Goal: Information Seeking & Learning: Learn about a topic

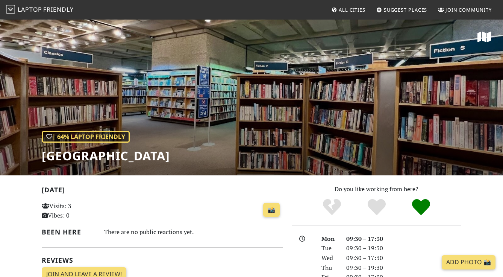
click at [61, 11] on span "Friendly" at bounding box center [58, 9] width 30 height 8
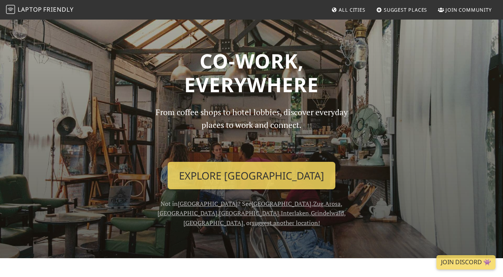
click at [252, 201] on link "[GEOGRAPHIC_DATA]" at bounding box center [282, 203] width 60 height 8
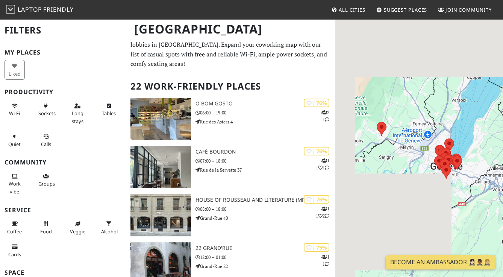
scroll to position [15, 0]
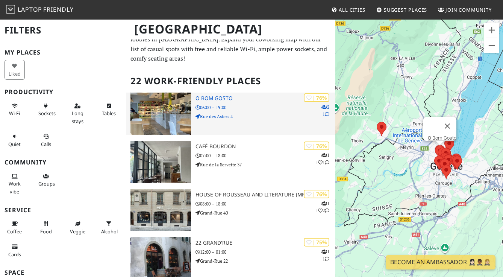
click at [211, 131] on div "| 76% 2 1 O Bom Gosto 06:00 – 19:00 Rue des Asters 4" at bounding box center [265, 113] width 140 height 42
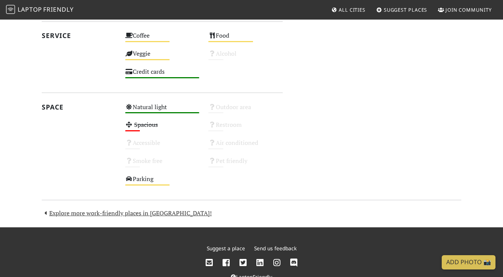
scroll to position [458, 0]
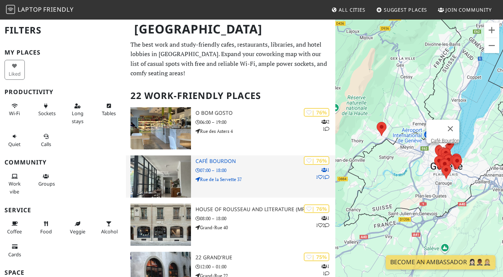
click at [173, 177] on img at bounding box center [160, 176] width 61 height 42
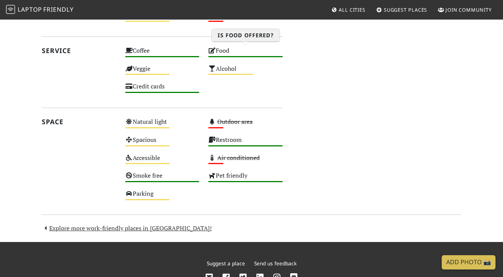
scroll to position [461, 0]
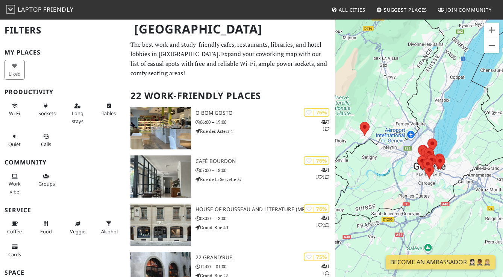
click at [341, 6] on span "All Cities" at bounding box center [352, 9] width 27 height 7
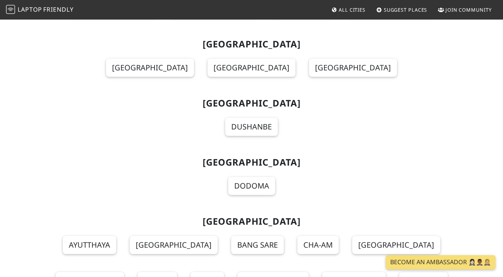
scroll to position [8590, 0]
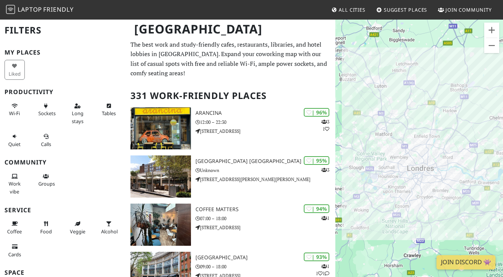
click at [456, 177] on div "Pour naviguer, appuyez sur les touches fléchées." at bounding box center [419, 157] width 168 height 277
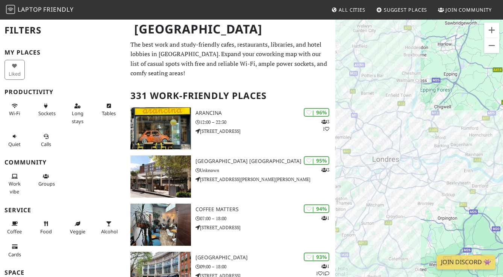
click at [456, 177] on div "Pour naviguer, appuyez sur les touches fléchées." at bounding box center [419, 157] width 168 height 277
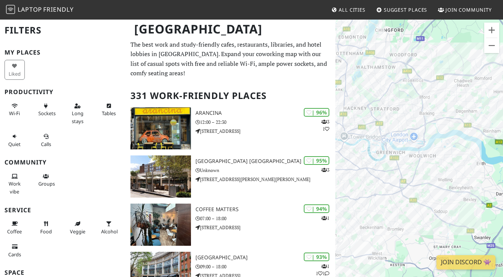
click at [406, 154] on div "Pour naviguer, appuyez sur les touches fléchées." at bounding box center [419, 157] width 168 height 277
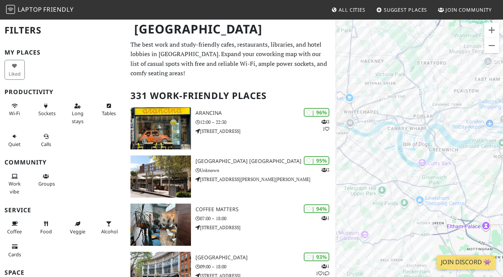
drag, startPoint x: 358, startPoint y: 145, endPoint x: 432, endPoint y: 145, distance: 73.3
click at [432, 145] on div "Pour naviguer, appuyez sur les touches fléchées." at bounding box center [419, 157] width 168 height 277
click at [401, 117] on div "Pour naviguer, appuyez sur les touches fléchées." at bounding box center [419, 157] width 168 height 277
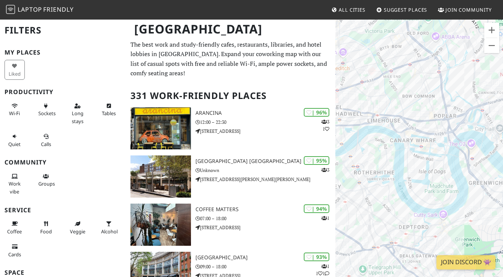
click at [401, 117] on div "Pour naviguer, appuyez sur les touches fléchées." at bounding box center [419, 157] width 168 height 277
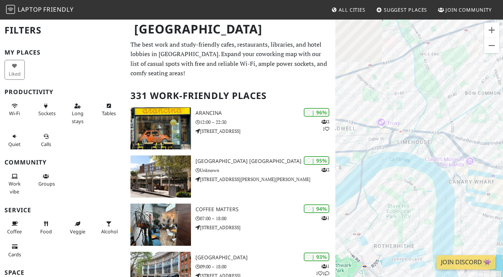
drag, startPoint x: 388, startPoint y: 117, endPoint x: 439, endPoint y: 135, distance: 54.2
click at [439, 135] on div "Pour naviguer, appuyez sur les touches fléchées." at bounding box center [419, 157] width 168 height 277
click at [424, 138] on div "Pour naviguer, appuyez sur les touches fléchées." at bounding box center [419, 157] width 168 height 277
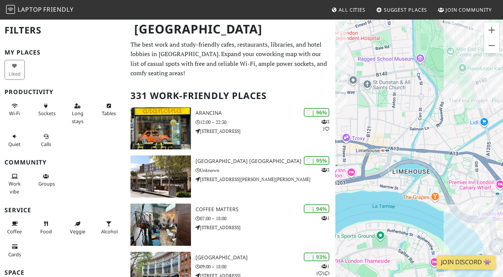
drag, startPoint x: 403, startPoint y: 130, endPoint x: 415, endPoint y: 155, distance: 27.8
click at [415, 155] on div "Pour naviguer, appuyez sur les touches fléchées." at bounding box center [419, 157] width 168 height 277
click at [489, 45] on button "Zoom arrière" at bounding box center [491, 45] width 15 height 15
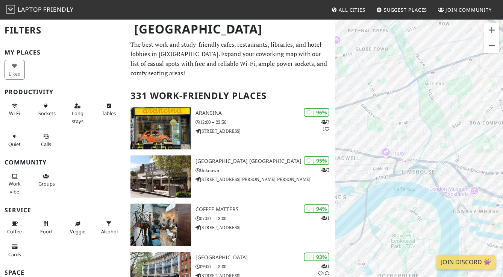
drag, startPoint x: 413, startPoint y: 152, endPoint x: 421, endPoint y: 164, distance: 14.3
click at [421, 164] on div "Pour naviguer, appuyez sur les touches fléchées." at bounding box center [419, 157] width 168 height 277
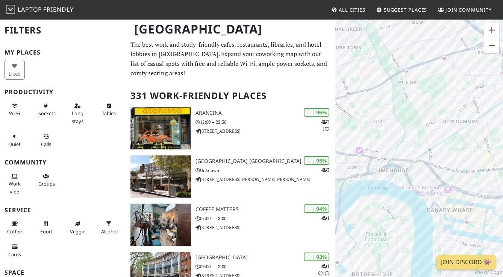
click at [392, 188] on div "Pour naviguer, appuyez sur les touches fléchées." at bounding box center [419, 157] width 168 height 277
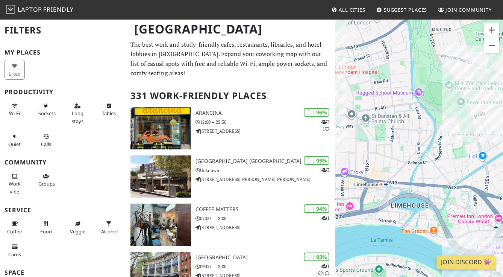
drag, startPoint x: 389, startPoint y: 215, endPoint x: 407, endPoint y: 263, distance: 50.8
click at [407, 263] on div "Pour naviguer, appuyez sur les touches fléchées." at bounding box center [419, 157] width 168 height 277
click at [497, 44] on button "Zoom arrière" at bounding box center [491, 45] width 15 height 15
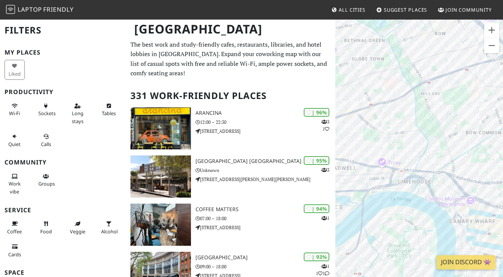
click at [481, 153] on div "Pour naviguer, appuyez sur les touches fléchées." at bounding box center [419, 157] width 168 height 277
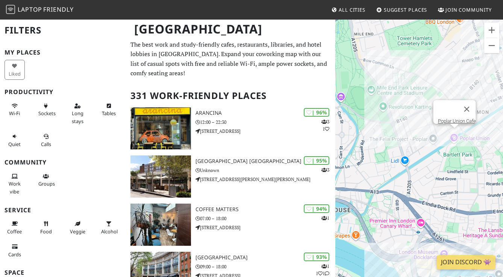
click at [458, 132] on div "Pour naviguer, appuyez sur les touches fléchées. Poplar Union Cafe" at bounding box center [419, 157] width 168 height 277
click at [458, 132] on div "Pour naviguer, appuyez sur les touches fléchées. Poplar Union Cafe Poplar Union…" at bounding box center [419, 157] width 168 height 277
click at [450, 118] on link "Poplar Union Cafe" at bounding box center [457, 121] width 38 height 6
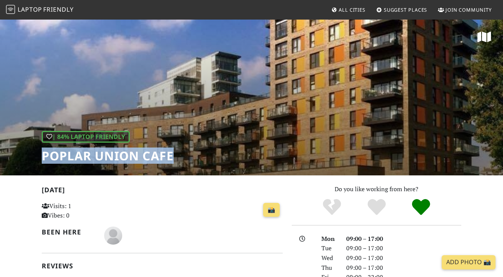
drag, startPoint x: 172, startPoint y: 153, endPoint x: 44, endPoint y: 154, distance: 127.8
click at [44, 154] on h1 "Poplar Union Cafe" at bounding box center [108, 156] width 132 height 14
copy h1 "Poplar Union Cafe"
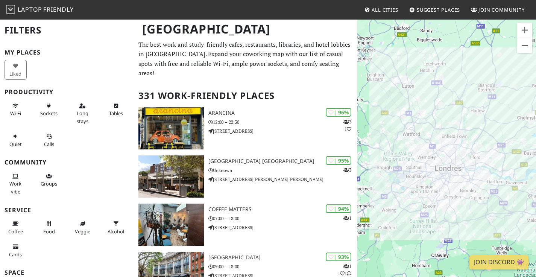
click at [476, 138] on div "Pour naviguer, appuyez sur les touches fléchées." at bounding box center [446, 157] width 179 height 277
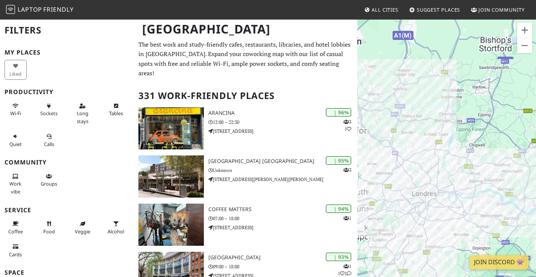
click at [476, 138] on div "Pour naviguer, appuyez sur les touches fléchées." at bounding box center [446, 157] width 179 height 277
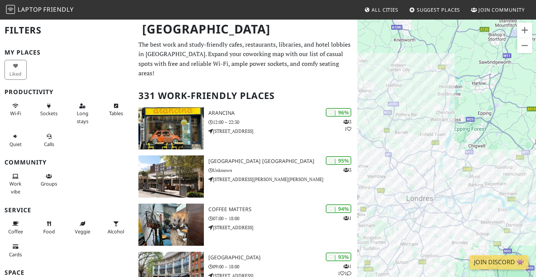
click at [476, 138] on div "Pour naviguer, appuyez sur les touches fléchées." at bounding box center [446, 157] width 179 height 277
click at [459, 161] on div "Pour naviguer, appuyez sur les touches fléchées." at bounding box center [446, 157] width 179 height 277
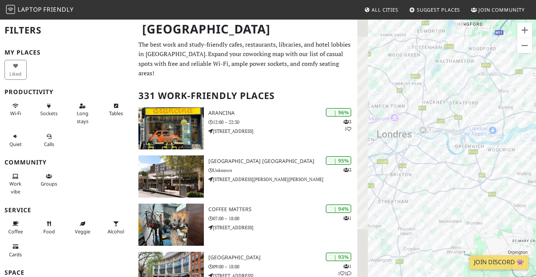
drag, startPoint x: 458, startPoint y: 197, endPoint x: 473, endPoint y: 94, distance: 104.7
click at [473, 94] on div "Pour naviguer, appuyez sur les touches fléchées." at bounding box center [446, 157] width 179 height 277
click at [469, 172] on div "Pour naviguer, appuyez sur les touches fléchées." at bounding box center [446, 157] width 179 height 277
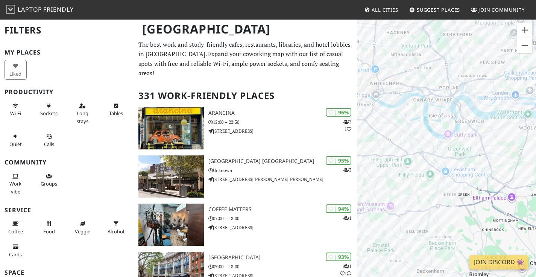
click at [469, 172] on div "Pour naviguer, appuyez sur les touches fléchées." at bounding box center [446, 157] width 179 height 277
click at [448, 116] on div "Pour naviguer, appuyez sur les touches fléchées." at bounding box center [446, 157] width 179 height 277
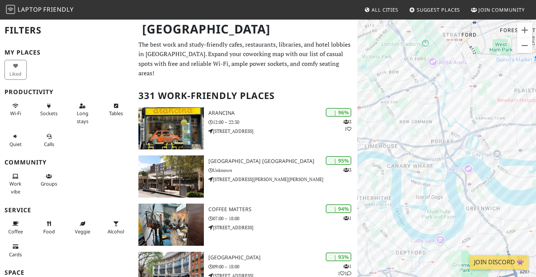
drag, startPoint x: 458, startPoint y: 89, endPoint x: 450, endPoint y: 173, distance: 84.2
click at [450, 173] on div "Pour naviguer, appuyez sur les touches fléchées." at bounding box center [446, 157] width 179 height 277
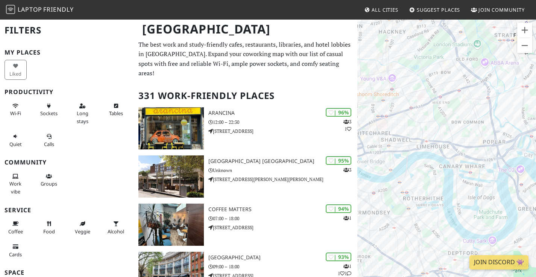
drag, startPoint x: 396, startPoint y: 145, endPoint x: 456, endPoint y: 147, distance: 60.5
click at [456, 147] on div "Pour naviguer, appuyez sur les touches fléchées." at bounding box center [446, 157] width 179 height 277
click at [451, 141] on div "Pour naviguer, appuyez sur les touches fléchées." at bounding box center [446, 157] width 179 height 277
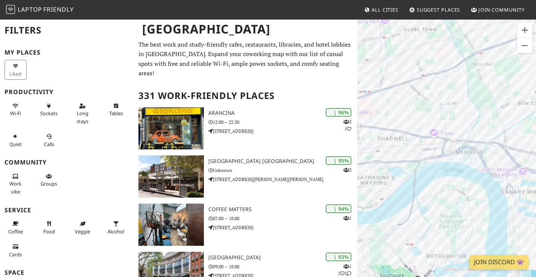
drag, startPoint x: 427, startPoint y: 140, endPoint x: 489, endPoint y: 141, distance: 62.0
click at [489, 141] on div "Pour naviguer, appuyez sur les touches fléchées." at bounding box center [446, 157] width 179 height 277
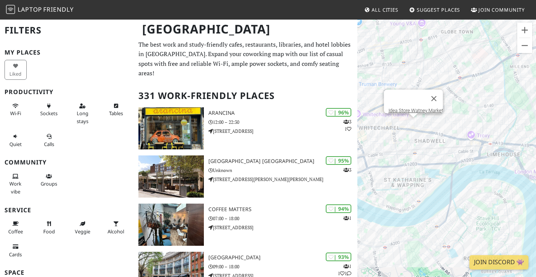
click at [414, 121] on div "Pour naviguer, appuyez sur les touches fléchées. Idea Store Watney Market" at bounding box center [446, 157] width 179 height 277
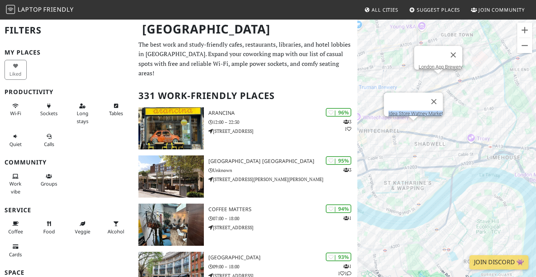
click at [437, 77] on div "Pour naviguer, appuyez sur les touches fléchées. Idea Store Watney Market Londo…" at bounding box center [446, 157] width 179 height 277
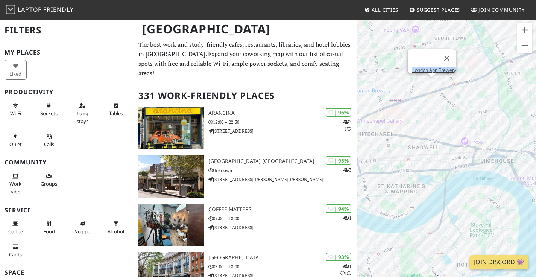
drag, startPoint x: 502, startPoint y: 98, endPoint x: 444, endPoint y: 173, distance: 95.1
click at [444, 173] on div "Pour naviguer, appuyez sur les touches fléchées. London App Brewery" at bounding box center [446, 157] width 179 height 277
drag, startPoint x: 508, startPoint y: 121, endPoint x: 434, endPoint y: 132, distance: 74.9
click at [434, 132] on div "Pour naviguer, appuyez sur les touches fléchées. London App Brewery" at bounding box center [446, 157] width 179 height 277
drag, startPoint x: 490, startPoint y: 101, endPoint x: 461, endPoint y: 174, distance: 78.5
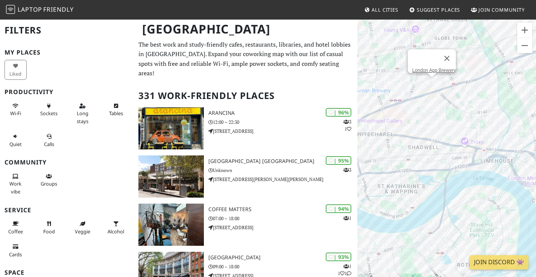
click at [461, 174] on div "Pour naviguer, appuyez sur les touches fléchées. London App Brewery" at bounding box center [446, 157] width 179 height 277
click at [473, 124] on div "Pour naviguer, appuyez sur les touches fléchées. London App Brewery" at bounding box center [446, 157] width 179 height 277
click at [450, 53] on button "Fermer" at bounding box center [447, 58] width 18 height 18
drag, startPoint x: 412, startPoint y: 90, endPoint x: 414, endPoint y: 120, distance: 30.5
click at [414, 120] on div "Pour naviguer, appuyez sur les touches fléchées." at bounding box center [446, 157] width 179 height 277
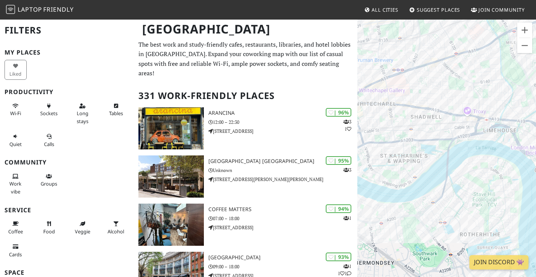
drag, startPoint x: 471, startPoint y: 96, endPoint x: 486, endPoint y: 71, distance: 28.8
click at [486, 71] on div "Pour naviguer, appuyez sur les touches fléchées." at bounding box center [446, 157] width 179 height 277
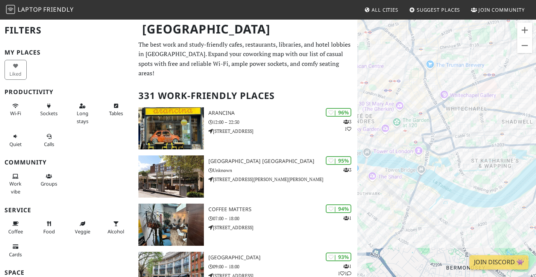
drag, startPoint x: 447, startPoint y: 71, endPoint x: 527, endPoint y: 67, distance: 79.8
click at [503, 69] on div "Pour naviguer, appuyez sur les touches fléchées." at bounding box center [446, 157] width 179 height 277
click at [435, 142] on div "Pour naviguer, appuyez sur les touches fléchées." at bounding box center [446, 157] width 179 height 277
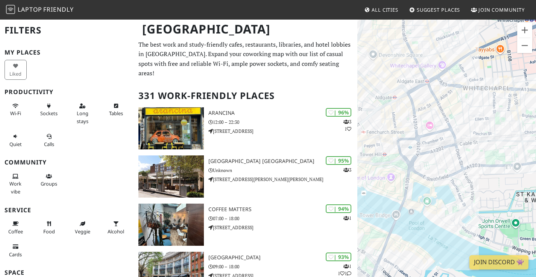
drag, startPoint x: 418, startPoint y: 145, endPoint x: 418, endPoint y: 160, distance: 14.7
click at [418, 160] on div "Pour naviguer, appuyez sur les touches fléchées." at bounding box center [446, 157] width 179 height 277
click at [414, 150] on div "Pour naviguer, appuyez sur les touches fléchées." at bounding box center [446, 157] width 179 height 277
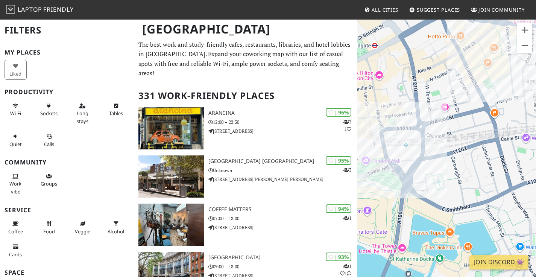
click at [411, 152] on div "Pour naviguer, appuyez sur les touches fléchées." at bounding box center [446, 157] width 179 height 277
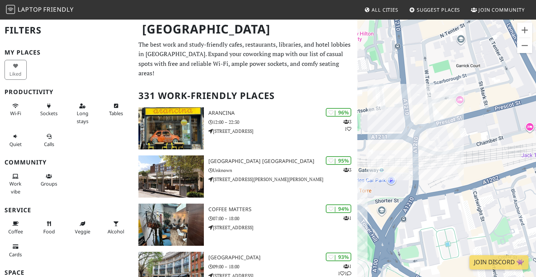
drag, startPoint x: 443, startPoint y: 125, endPoint x: 423, endPoint y: 159, distance: 39.9
click at [423, 159] on div "Pour naviguer, appuyez sur les touches fléchées." at bounding box center [446, 157] width 179 height 277
click at [503, 50] on button "Zoom arrière" at bounding box center [524, 45] width 15 height 15
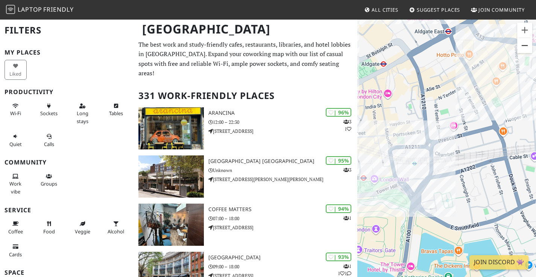
click at [503, 50] on button "Zoom arrière" at bounding box center [524, 45] width 15 height 15
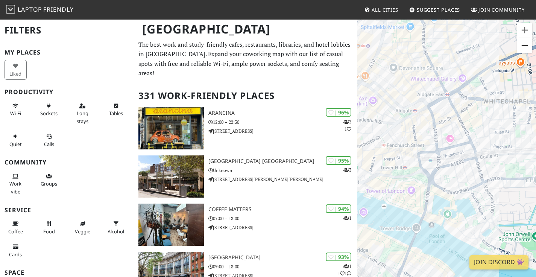
click at [503, 50] on button "Zoom arrière" at bounding box center [524, 45] width 15 height 15
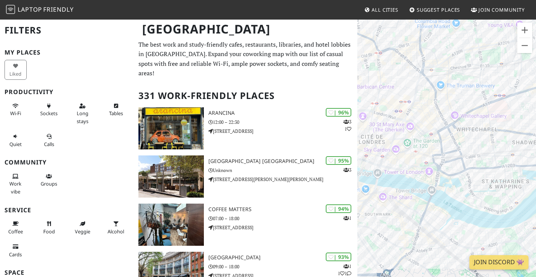
click at [501, 164] on div "Pour naviguer, appuyez sur les touches fléchées." at bounding box center [446, 157] width 179 height 277
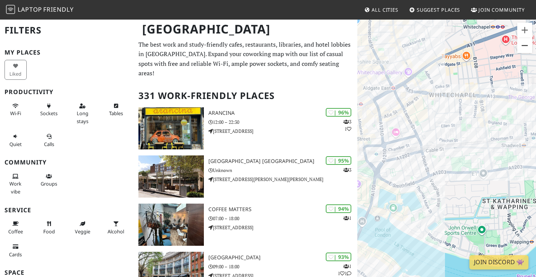
click at [503, 44] on button "Zoom arrière" at bounding box center [524, 45] width 15 height 15
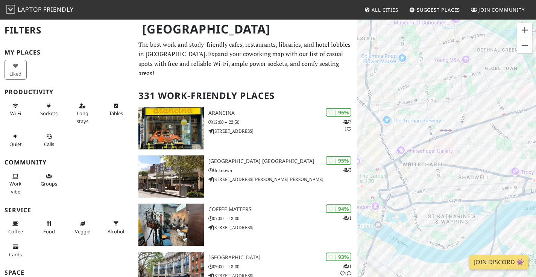
drag, startPoint x: 518, startPoint y: 145, endPoint x: 491, endPoint y: 184, distance: 47.2
click at [491, 184] on div "Pour naviguer, appuyez sur les touches fléchées." at bounding box center [446, 157] width 179 height 277
click at [449, 132] on div "Pour naviguer, appuyez sur les touches fléchées." at bounding box center [446, 157] width 179 height 277
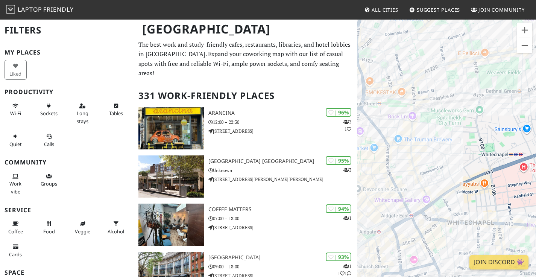
drag, startPoint x: 425, startPoint y: 146, endPoint x: 510, endPoint y: 172, distance: 88.9
click at [503, 172] on div "Pour naviguer, appuyez sur les touches fléchées." at bounding box center [446, 157] width 179 height 277
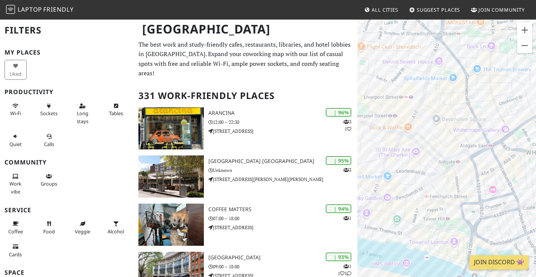
drag, startPoint x: 382, startPoint y: 125, endPoint x: 466, endPoint y: 55, distance: 109.1
click at [466, 55] on div "Pour naviguer, appuyez sur les touches fléchées." at bounding box center [446, 157] width 179 height 277
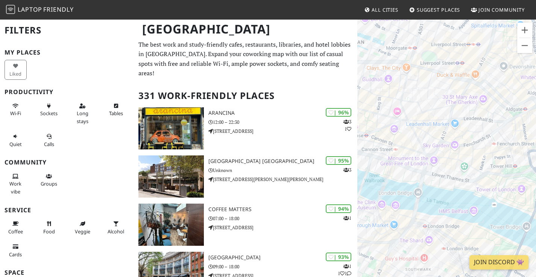
drag, startPoint x: 426, startPoint y: 201, endPoint x: 493, endPoint y: 144, distance: 88.0
click at [493, 144] on div "Pour naviguer, appuyez sur les touches fléchées." at bounding box center [446, 157] width 179 height 277
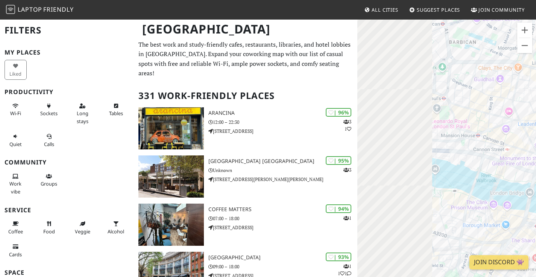
drag, startPoint x: 374, startPoint y: 117, endPoint x: 488, endPoint y: 117, distance: 113.5
click at [488, 117] on div "Pour naviguer, appuyez sur les touches fléchées." at bounding box center [446, 157] width 179 height 277
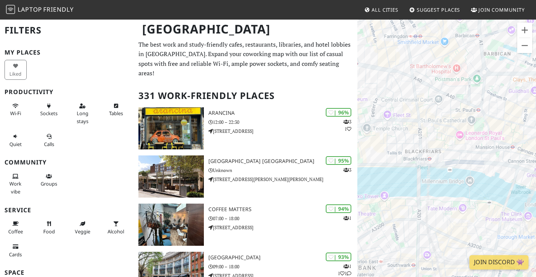
drag, startPoint x: 415, startPoint y: 135, endPoint x: 455, endPoint y: 147, distance: 42.2
click at [455, 147] on div "Pour naviguer, appuyez sur les touches fléchées." at bounding box center [446, 157] width 179 height 277
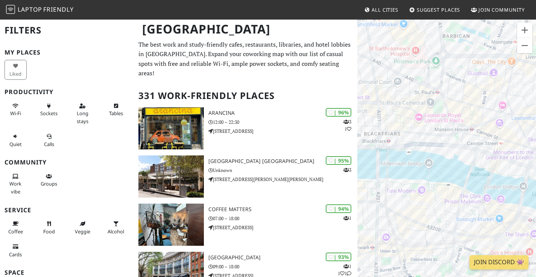
drag, startPoint x: 448, startPoint y: 125, endPoint x: 404, endPoint y: 107, distance: 47.1
click at [404, 107] on div "Pour naviguer, appuyez sur les touches fléchées." at bounding box center [446, 157] width 179 height 277
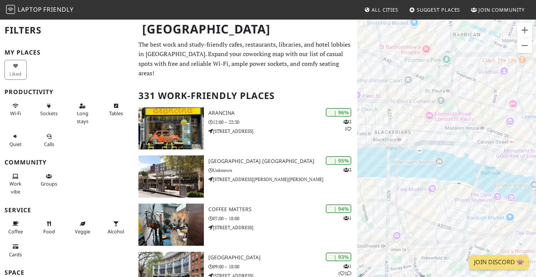
drag, startPoint x: 425, startPoint y: 136, endPoint x: 436, endPoint y: 137, distance: 11.7
click at [436, 137] on div "Pour naviguer, appuyez sur les touches fléchées." at bounding box center [446, 157] width 179 height 277
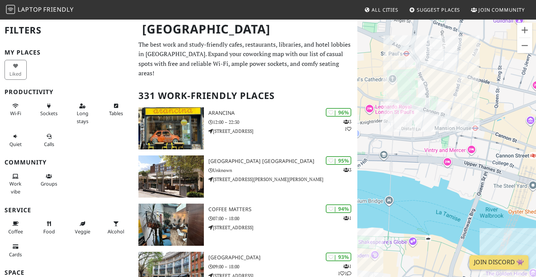
drag, startPoint x: 444, startPoint y: 123, endPoint x: 392, endPoint y: 135, distance: 53.1
click at [392, 135] on div "Pour naviguer, appuyez sur les touches fléchées." at bounding box center [446, 157] width 179 height 277
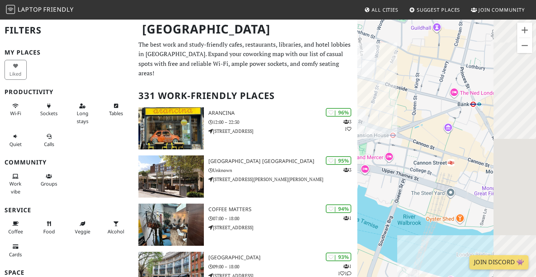
drag, startPoint x: 470, startPoint y: 103, endPoint x: 386, endPoint y: 112, distance: 83.5
click at [386, 112] on div "Pour naviguer, appuyez sur les touches fléchées." at bounding box center [446, 157] width 179 height 277
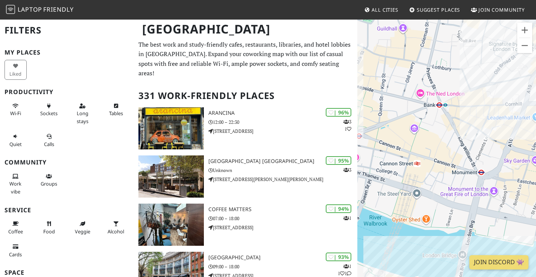
drag, startPoint x: 464, startPoint y: 125, endPoint x: 432, endPoint y: 126, distance: 32.3
click at [432, 126] on div "Pour naviguer, appuyez sur les touches fléchées." at bounding box center [446, 157] width 179 height 277
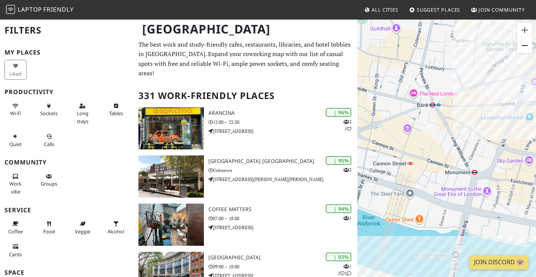
click at [503, 47] on button "Zoom arrière" at bounding box center [524, 45] width 15 height 15
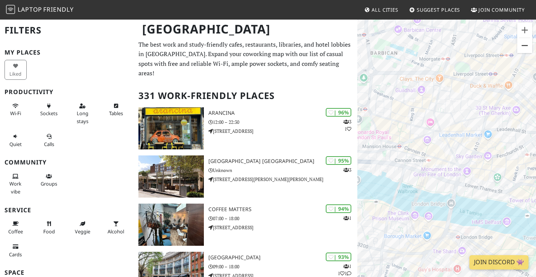
click at [503, 47] on button "Zoom arrière" at bounding box center [524, 45] width 15 height 15
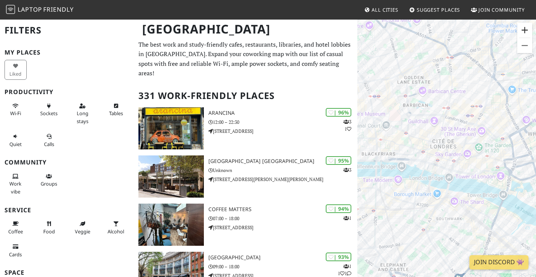
click at [503, 28] on button "Zoom avant" at bounding box center [524, 30] width 15 height 15
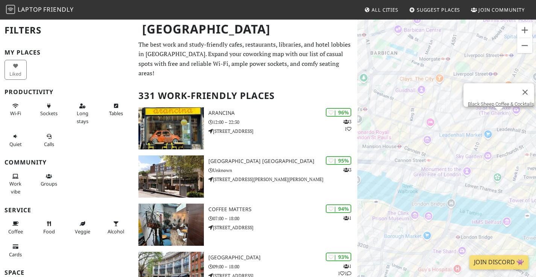
click at [502, 117] on div "Pour naviguer, appuyez sur les touches fléchées. Black Sheep Coffee & Cocktails" at bounding box center [446, 157] width 179 height 277
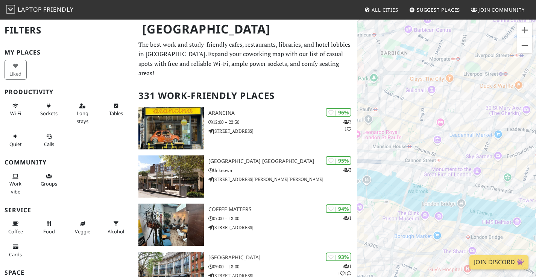
drag, startPoint x: 383, startPoint y: 117, endPoint x: 421, endPoint y: 117, distance: 37.2
click at [421, 117] on div "Pour naviguer, appuyez sur les touches fléchées." at bounding box center [446, 157] width 179 height 277
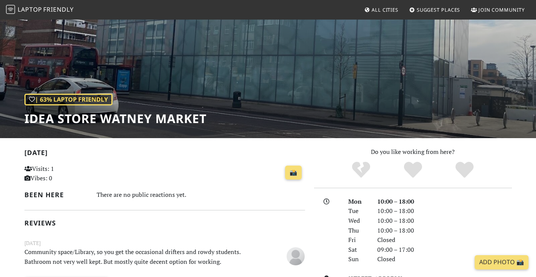
scroll to position [12, 0]
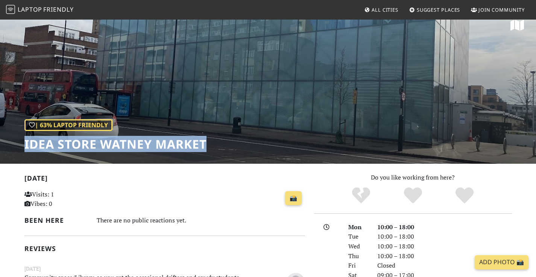
drag, startPoint x: 209, startPoint y: 137, endPoint x: 24, endPoint y: 145, distance: 185.2
click at [24, 145] on div "| 63% Laptop Friendly Idea Store Watney Market" at bounding box center [268, 85] width 536 height 156
copy h1 "Idea Store Watney Market"
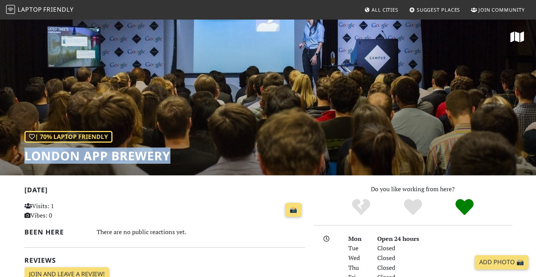
drag, startPoint x: 180, startPoint y: 153, endPoint x: 27, endPoint y: 155, distance: 153.0
click at [27, 155] on div "| 70% Laptop Friendly London App Brewery" at bounding box center [268, 97] width 536 height 156
copy h1 "London App Brewery"
